Goal: Task Accomplishment & Management: Manage account settings

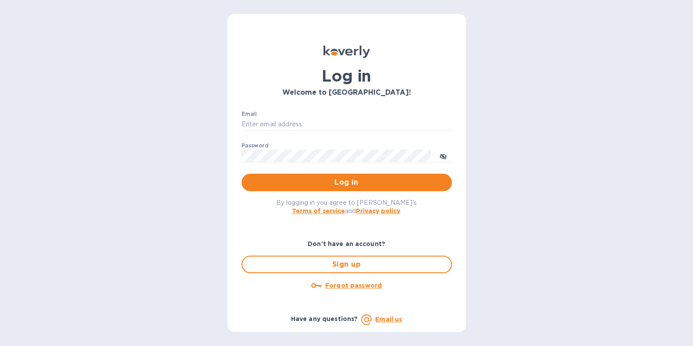
type input "[PERSON_NAME][EMAIL_ADDRESS][DOMAIN_NAME]"
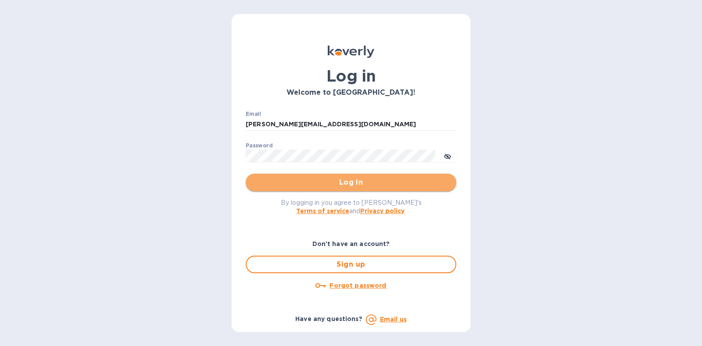
click at [331, 182] on span "Log in" at bounding box center [351, 182] width 196 height 11
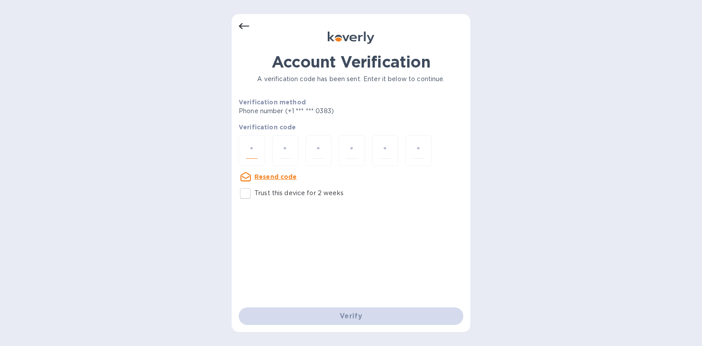
click at [248, 152] on input "number" at bounding box center [251, 151] width 11 height 16
type input "2"
type input "7"
type input "2"
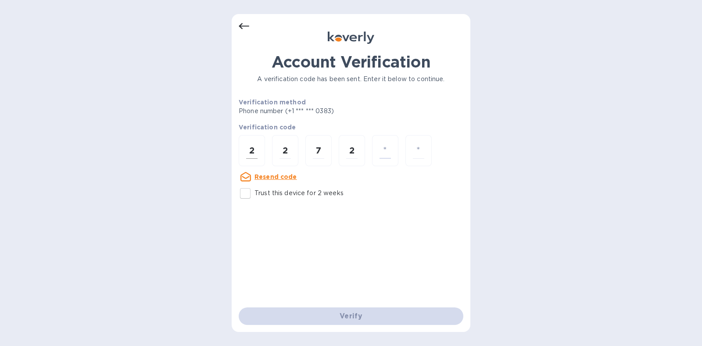
type input "5"
type input "0"
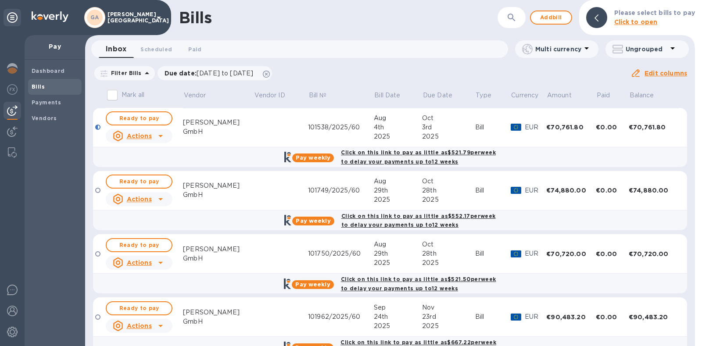
click at [258, 130] on td at bounding box center [280, 127] width 54 height 39
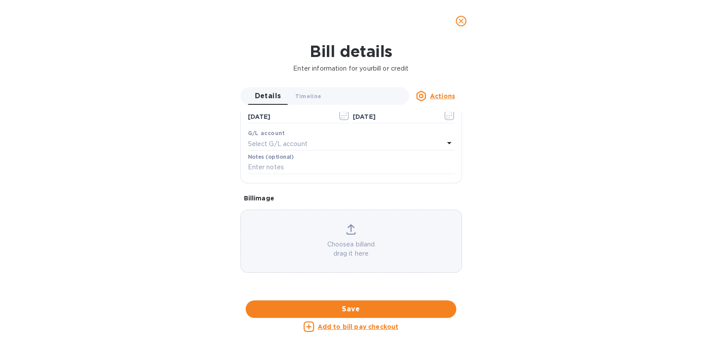
scroll to position [350, 0]
click at [309, 294] on div at bounding box center [350, 301] width 221 height 14
click at [461, 21] on icon "close" at bounding box center [460, 20] width 5 height 5
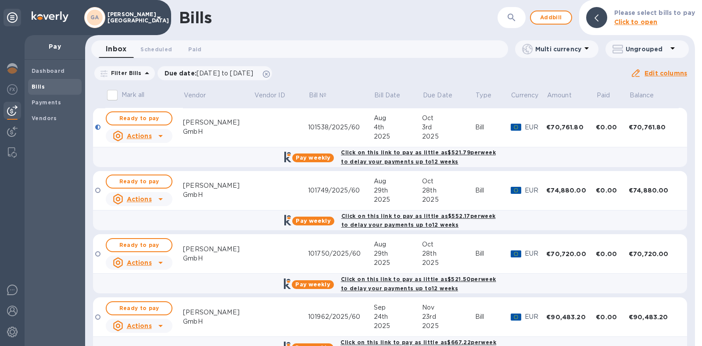
scroll to position [177, 0]
click at [253, 128] on td at bounding box center [280, 127] width 54 height 39
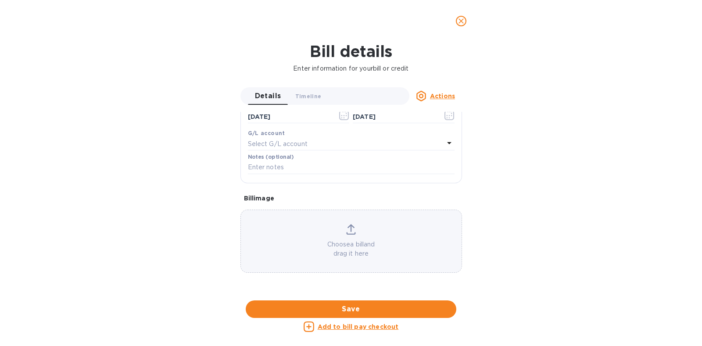
scroll to position [485, 0]
click at [461, 29] on button "close" at bounding box center [460, 21] width 21 height 21
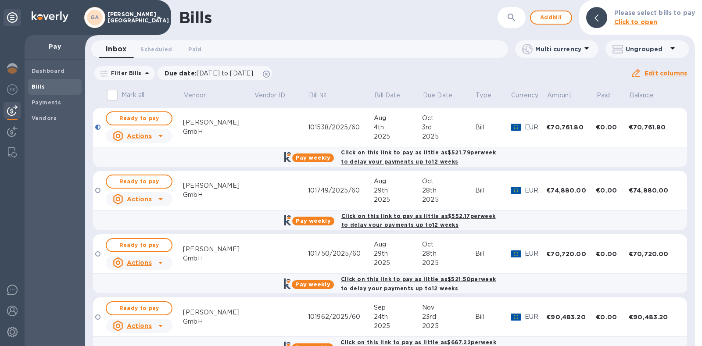
click at [162, 137] on icon at bounding box center [160, 136] width 11 height 11
click at [154, 174] on b "Mark as paid" at bounding box center [150, 171] width 39 height 7
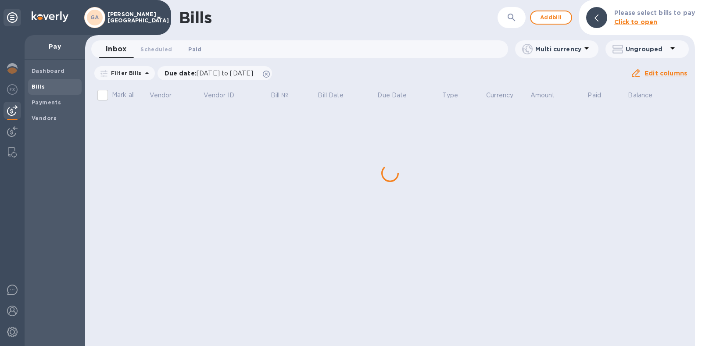
click at [196, 49] on span "Paid 0" at bounding box center [194, 49] width 13 height 9
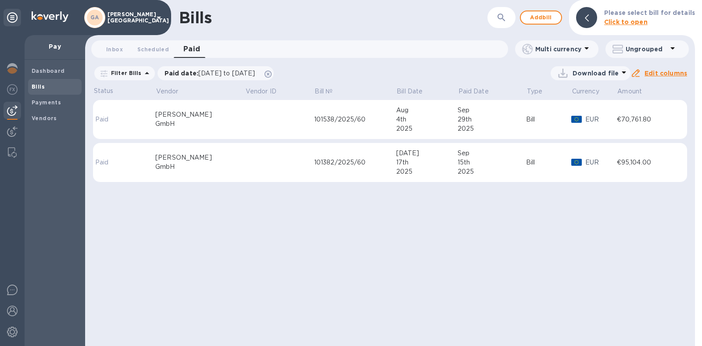
click at [276, 130] on td at bounding box center [279, 119] width 69 height 39
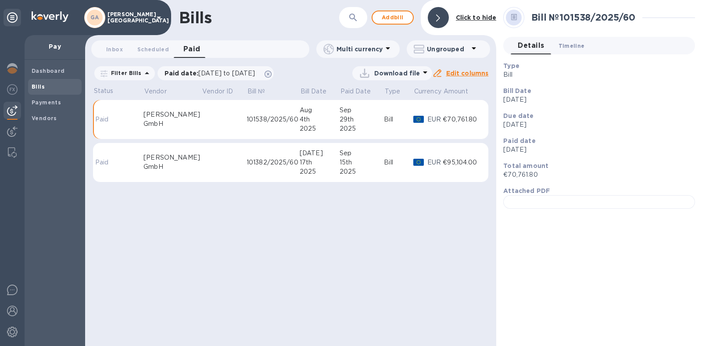
click at [574, 49] on span "Timeline 0" at bounding box center [571, 45] width 26 height 9
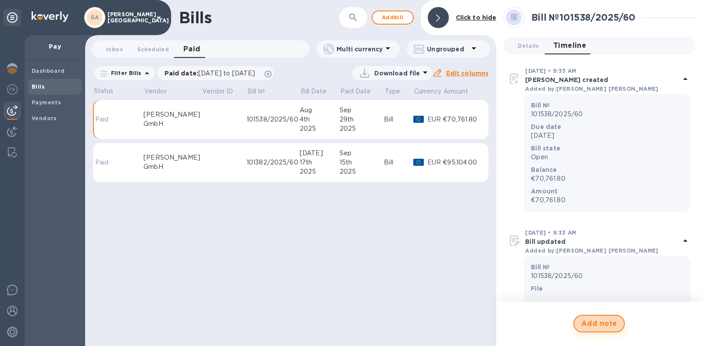
click at [589, 325] on span "Add note" at bounding box center [599, 323] width 36 height 11
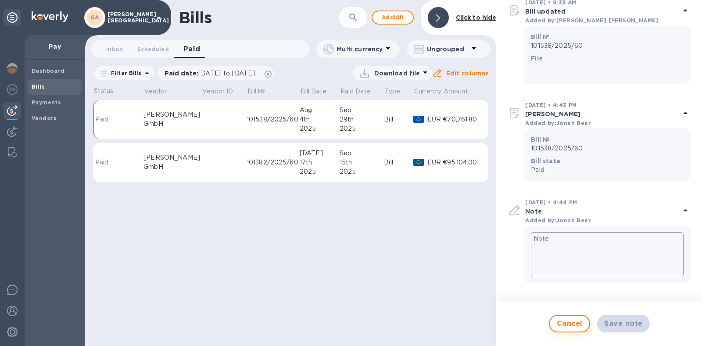
scroll to position [427, 0]
click at [578, 240] on textarea at bounding box center [607, 254] width 153 height 44
type textarea "P"
type textarea "x"
type textarea "Pa"
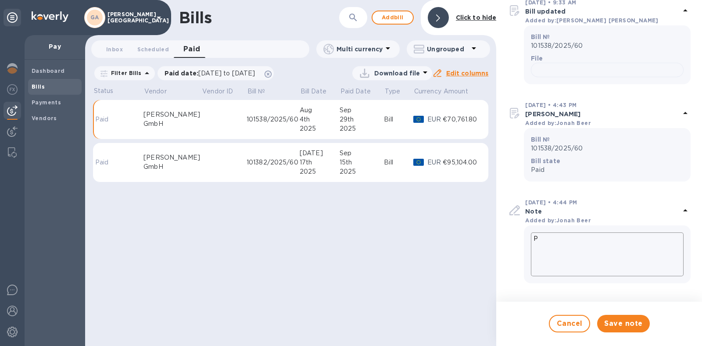
type textarea "x"
type textarea "Pai"
type textarea "x"
type textarea "Paid"
type textarea "x"
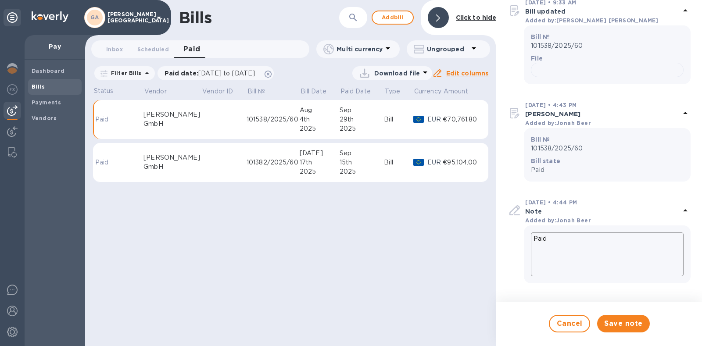
type textarea "Paid"
type textarea "x"
type textarea "Paid o"
type textarea "x"
type textarea "Paid on"
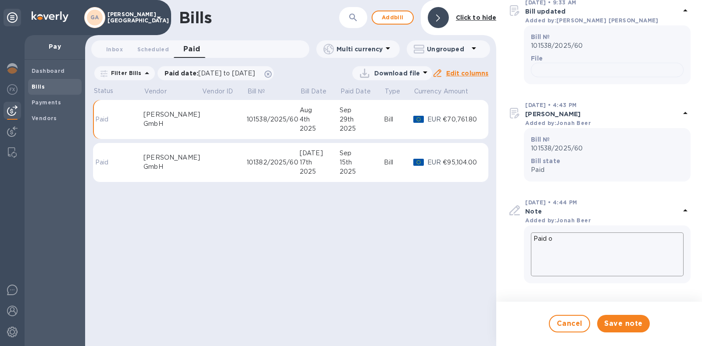
type textarea "x"
type textarea "Paid on"
type textarea "x"
type textarea "Paid on P"
type textarea "x"
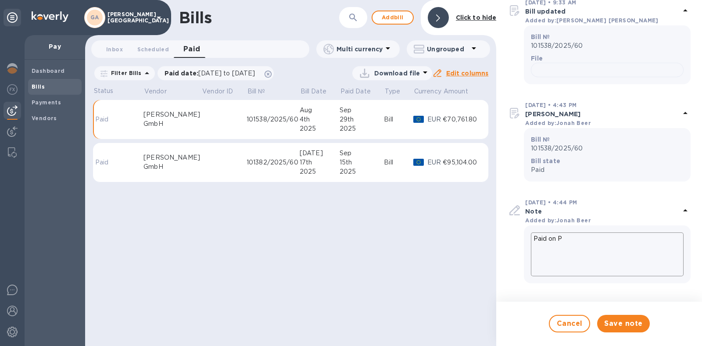
type textarea "Paid on PE"
type textarea "x"
type textarea "Paid on PE"
type textarea "x"
type textarea "Paid on PE D"
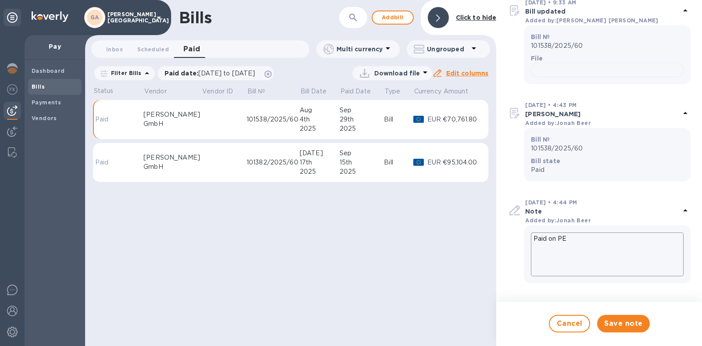
type textarea "x"
type textarea "Paid on PE De"
type textarea "x"
type textarea "Paid on PE Dea"
type textarea "x"
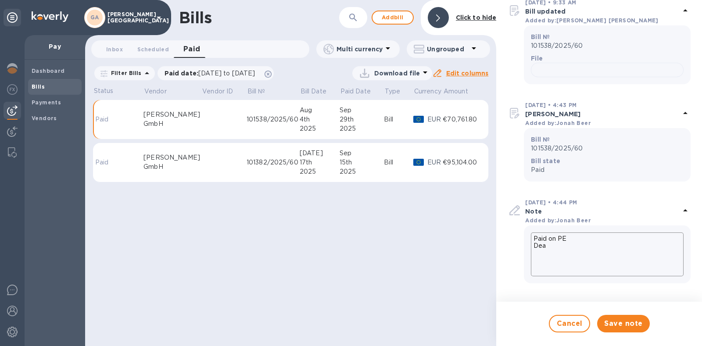
type textarea "Paid on PE Deal"
type textarea "x"
type textarea "Paid on PE Deal"
type textarea "x"
paste textarea "253193"
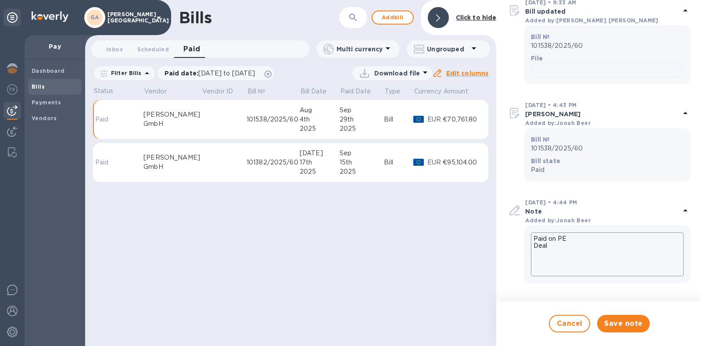
type textarea "Paid on PE Deal 253193"
type textarea "x"
type textarea "Paid on PE Deal 253193"
type textarea "x"
type textarea "Paid on PE Deal 253193 9"
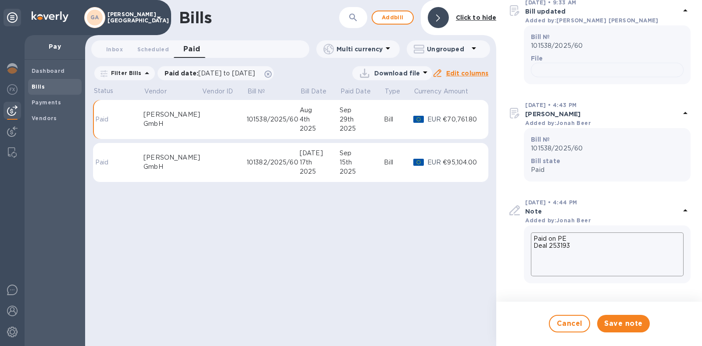
type textarea "x"
type textarea "Paid on PE Deal 253193 9/"
type textarea "x"
type textarea "Paid on PE Deal 253193 9/2"
type textarea "x"
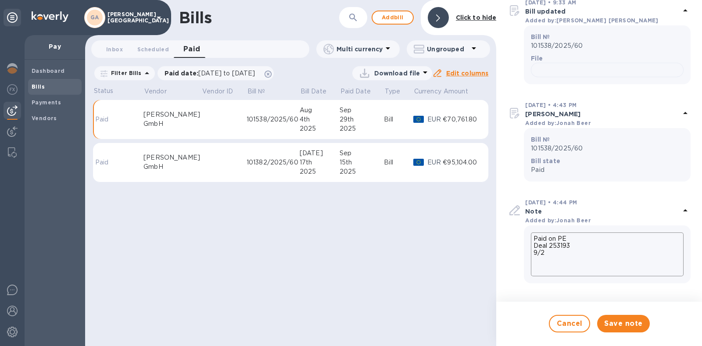
type textarea "Paid on PE Deal 253193 9/29"
type textarea "x"
type textarea "Paid on PE Deal 253193 9/29/"
type textarea "x"
type textarea "Paid on PE Deal 253193 9/29/2"
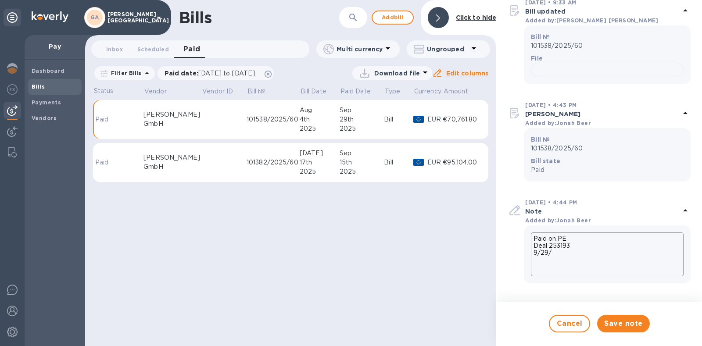
type textarea "x"
type textarea "Paid on PE Deal 253193 9/29/20"
type textarea "x"
type textarea "Paid on PE Deal 253193 9/29/202"
type textarea "x"
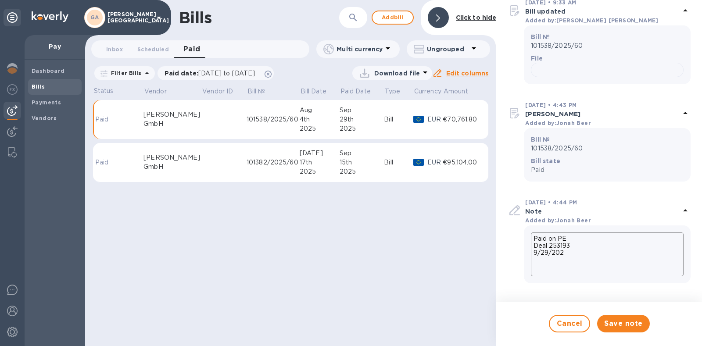
type textarea "Paid on PE Deal 253193 9/29/2025"
type textarea "x"
type textarea "Paid on PE Deal 253193 9/29/2025"
click at [626, 319] on span "Save note" at bounding box center [623, 323] width 38 height 11
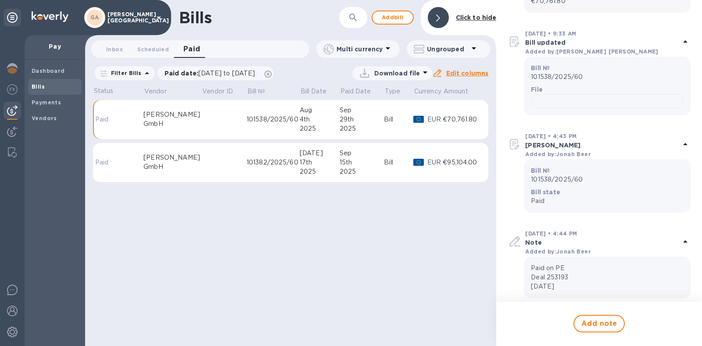
scroll to position [411, 0]
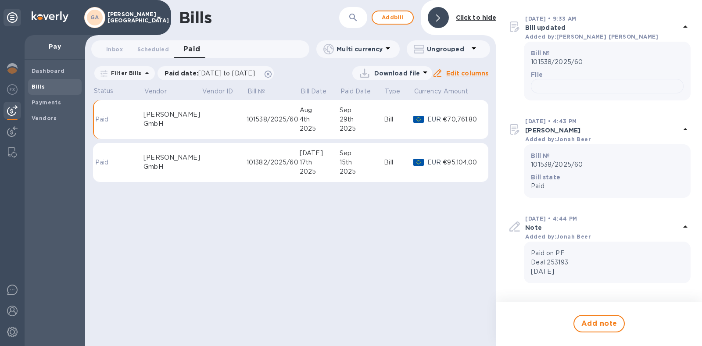
click at [443, 18] on div at bounding box center [438, 17] width 21 height 21
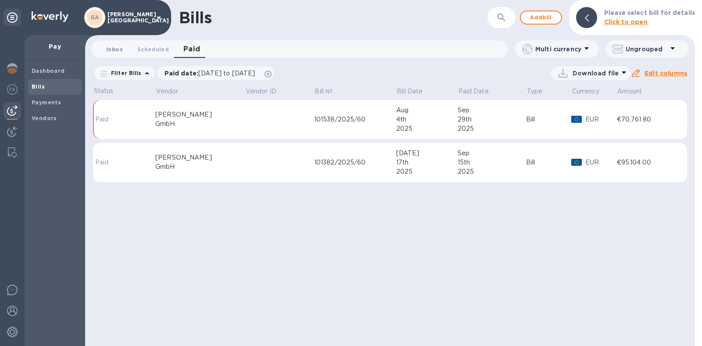
click at [106, 49] on span "Inbox 0" at bounding box center [114, 49] width 17 height 9
